Goal: Information Seeking & Learning: Find specific page/section

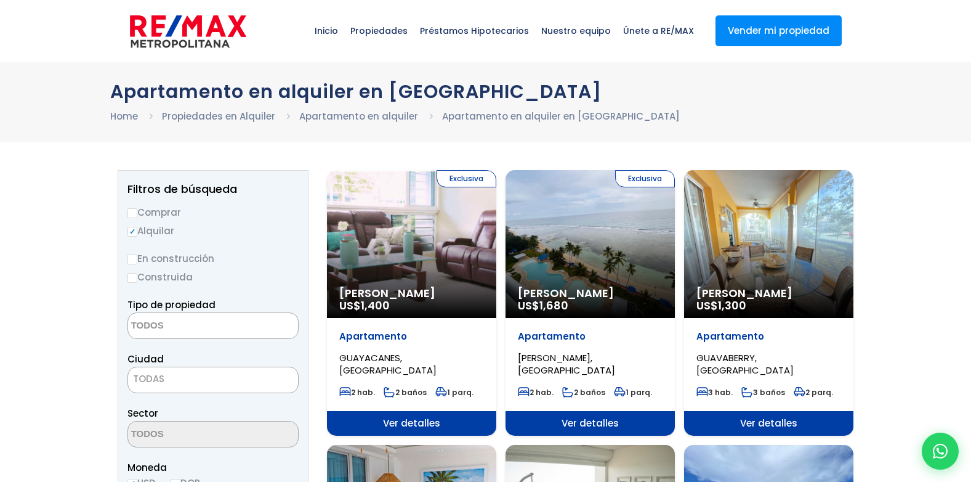
select select
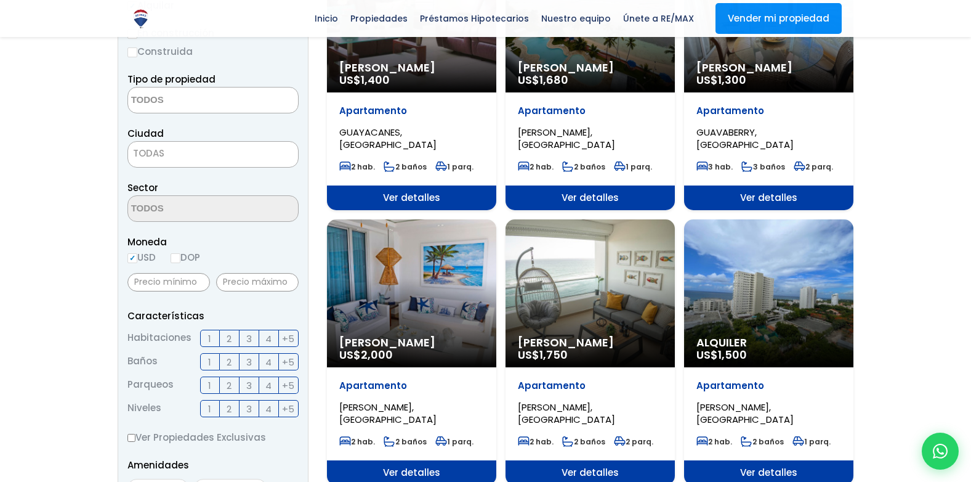
scroll to position [246, 0]
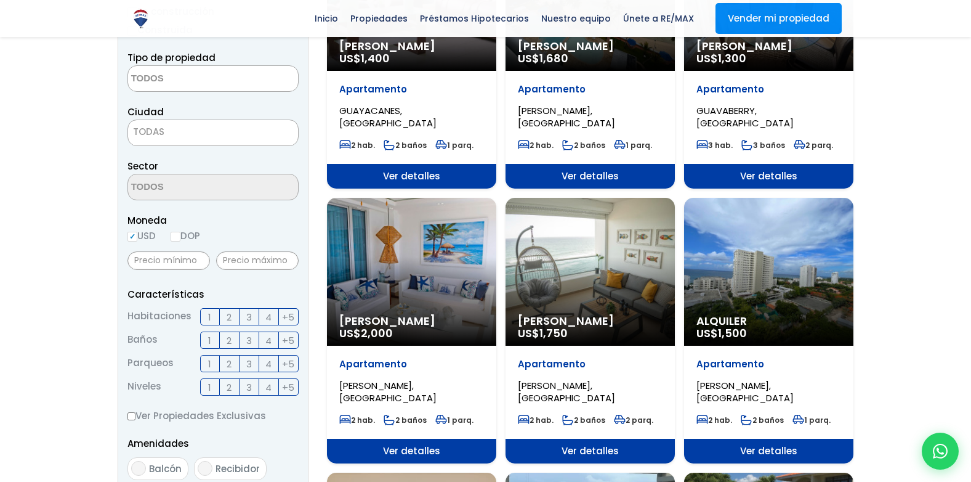
click at [190, 141] on span "TODAS" at bounding box center [212, 132] width 171 height 26
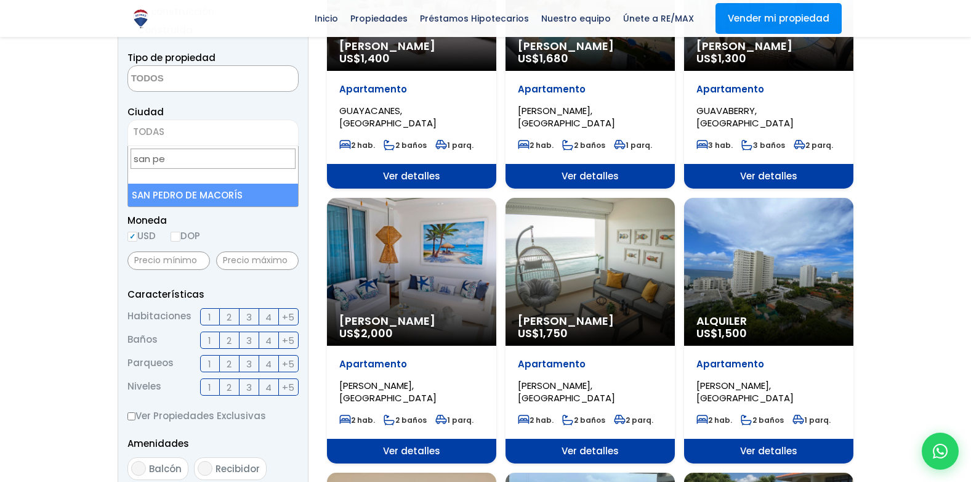
type input "san pe"
select select "110"
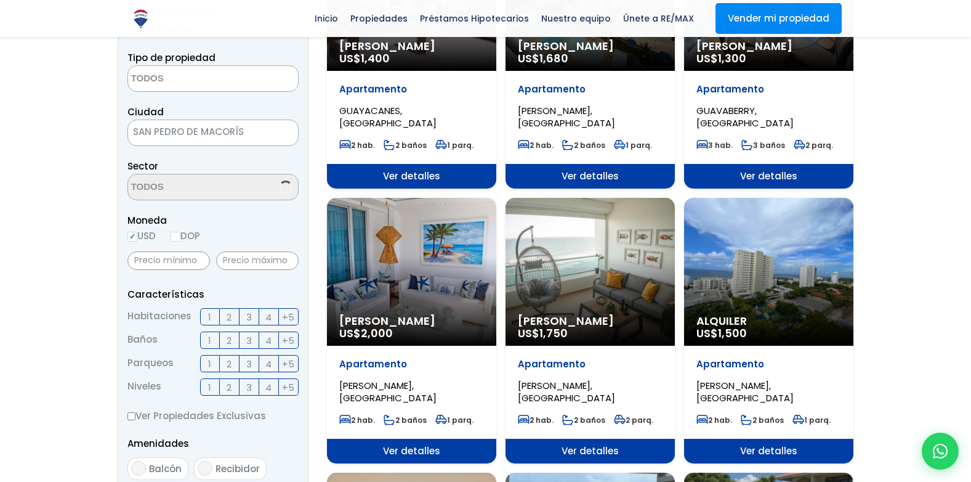
click at [180, 236] on input "DOP" at bounding box center [176, 237] width 10 height 10
radio input "true"
click at [235, 263] on input "text" at bounding box center [257, 260] width 83 height 18
type input "18,000"
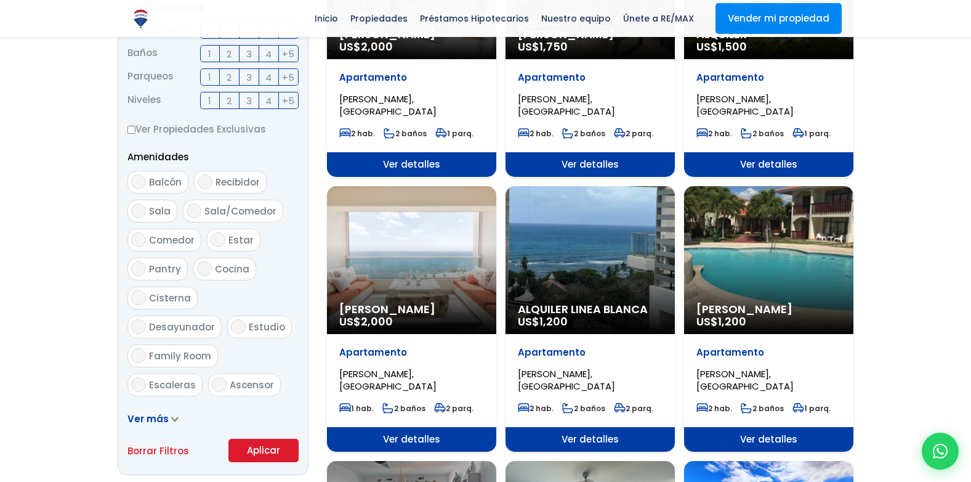
scroll to position [554, 0]
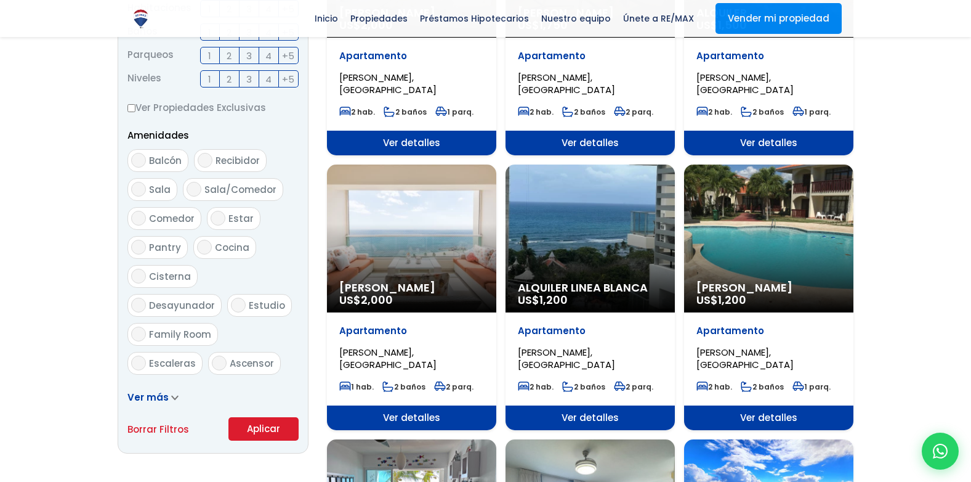
click at [281, 424] on button "Aplicar" at bounding box center [263, 428] width 70 height 23
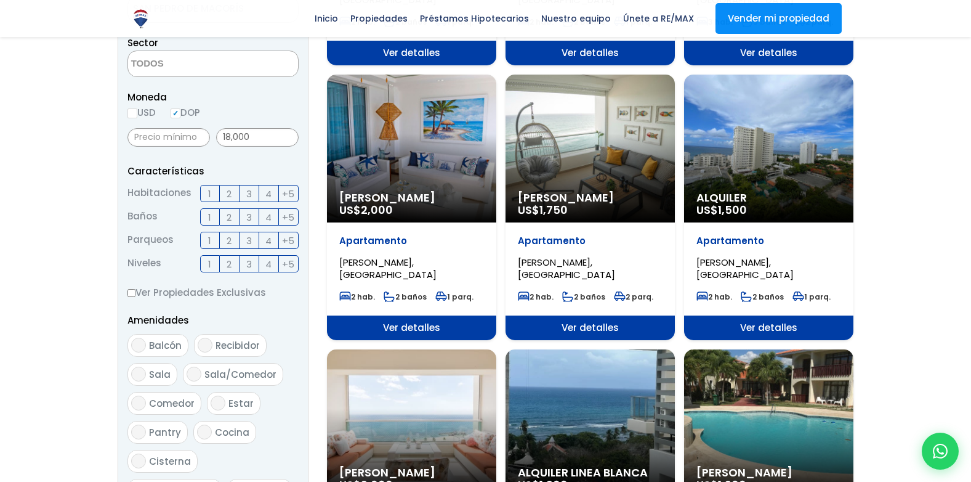
scroll to position [317, 0]
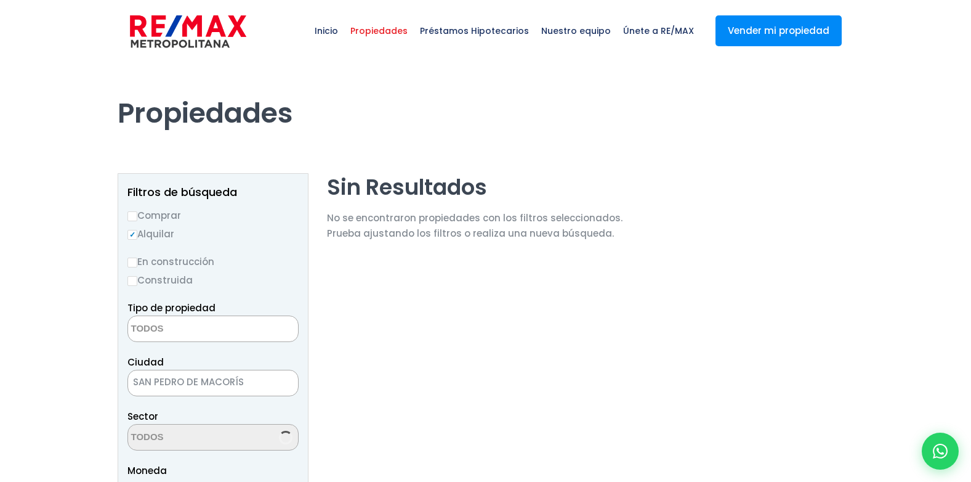
select select
